Goal: Task Accomplishment & Management: Manage account settings

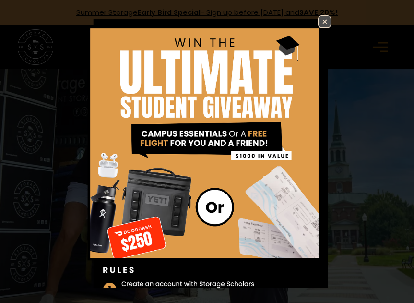
click at [321, 22] on img at bounding box center [325, 22] width 12 height 12
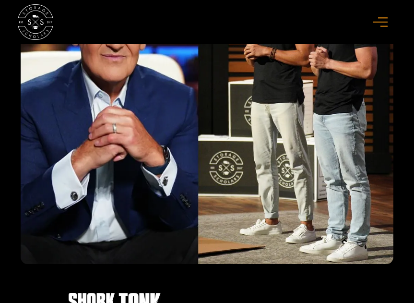
scroll to position [1589, 0]
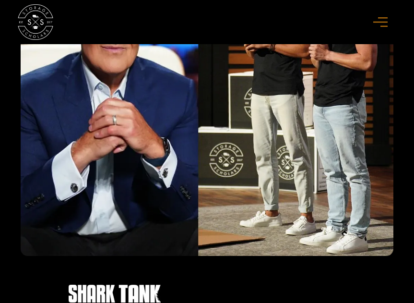
click at [381, 25] on icon "menu" at bounding box center [380, 22] width 14 height 11
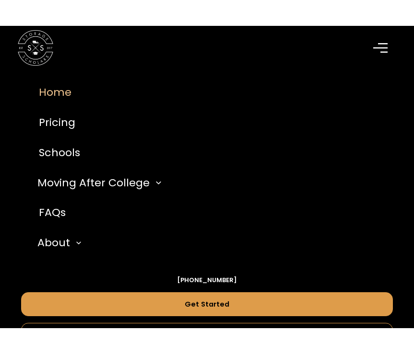
scroll to position [1754, 0]
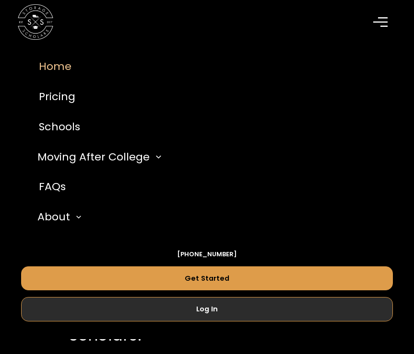
click at [358, 302] on link "Log In" at bounding box center [206, 310] width 371 height 24
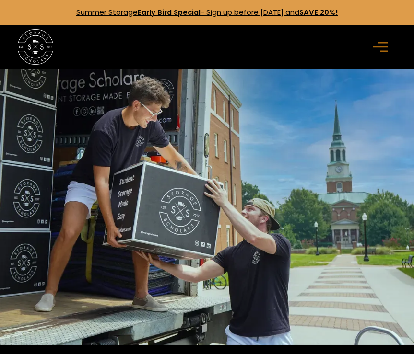
click at [386, 53] on div "menu" at bounding box center [382, 47] width 18 height 18
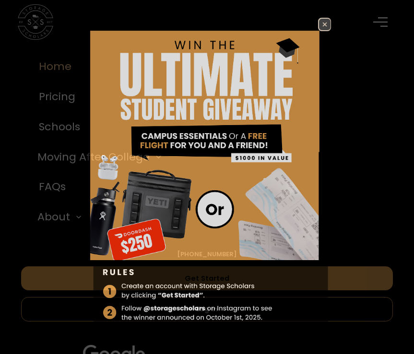
scroll to position [48, 0]
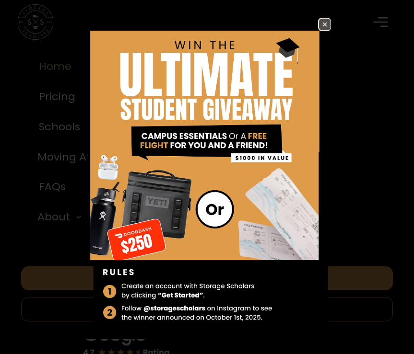
click at [325, 23] on img at bounding box center [325, 25] width 12 height 12
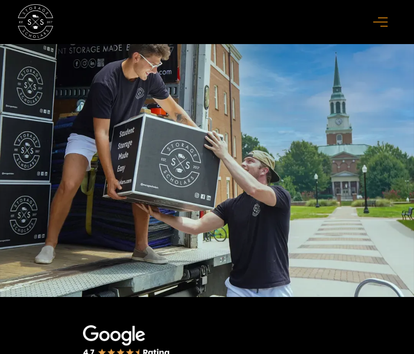
click at [383, 17] on icon "menu" at bounding box center [380, 22] width 14 height 11
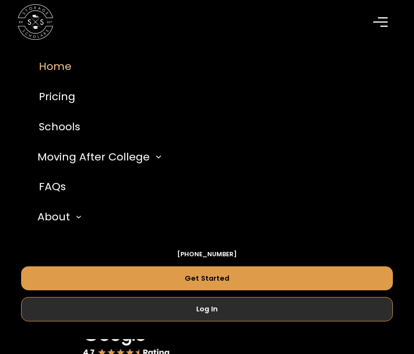
click at [282, 312] on link "Log In" at bounding box center [206, 310] width 371 height 24
